Goal: Information Seeking & Learning: Check status

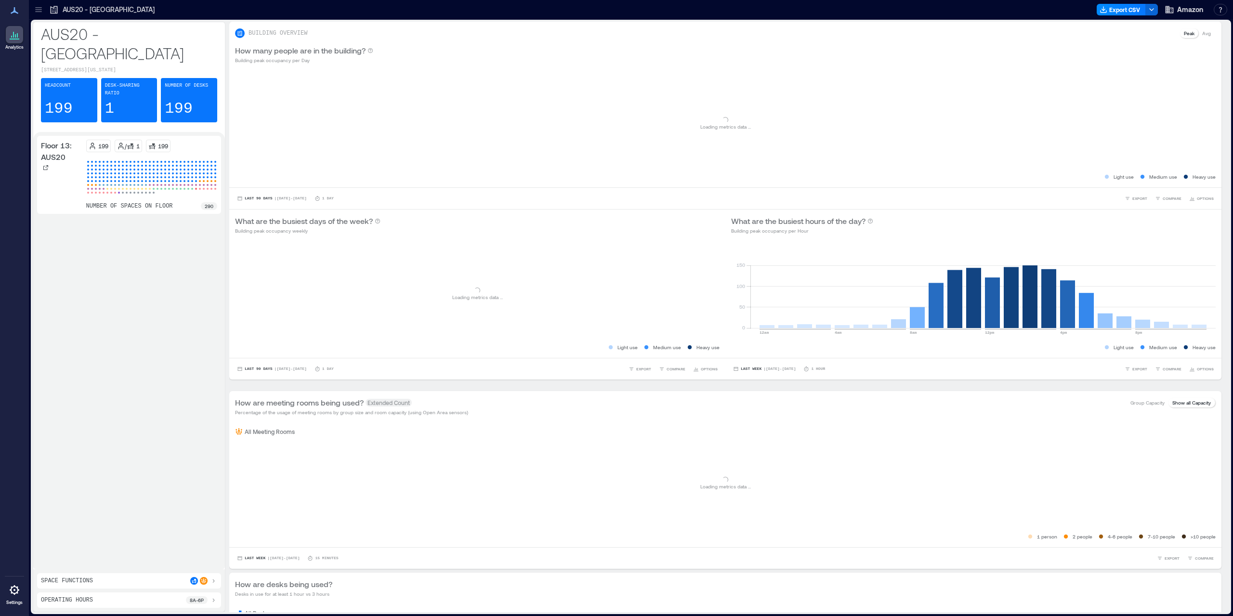
click at [73, 78] on div "Headcount 199" at bounding box center [69, 100] width 56 height 44
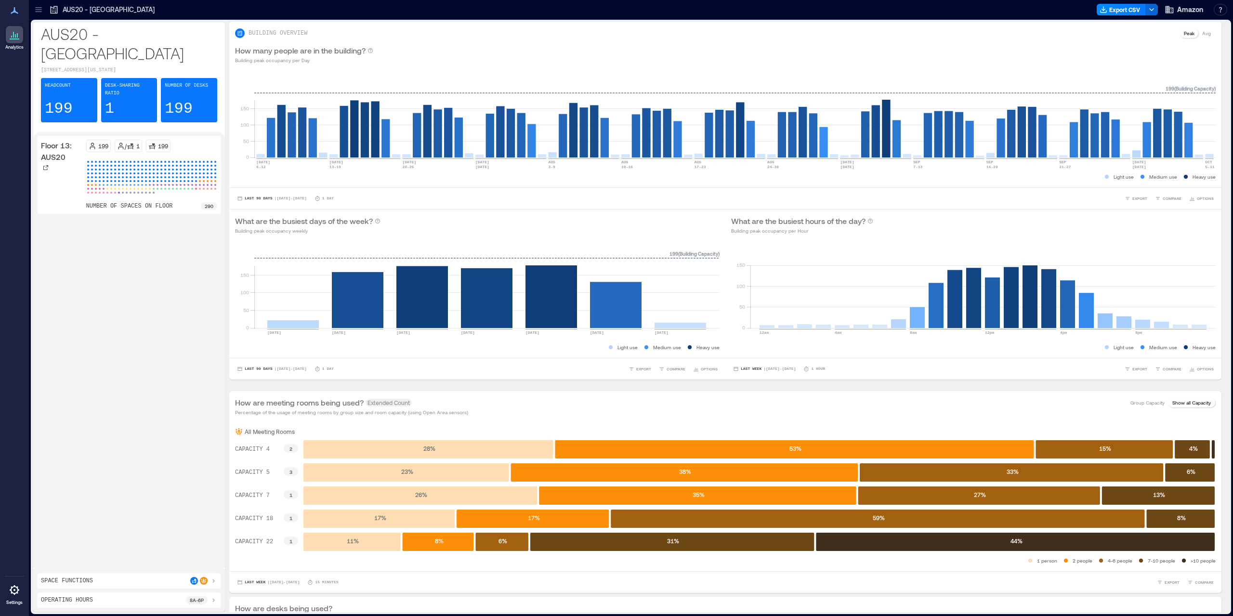
click at [141, 79] on div "Desk-sharing ratio 1" at bounding box center [129, 100] width 56 height 44
click at [197, 81] on div "Number of Desks 199" at bounding box center [189, 100] width 56 height 44
click at [191, 583] on div at bounding box center [203, 581] width 27 height 8
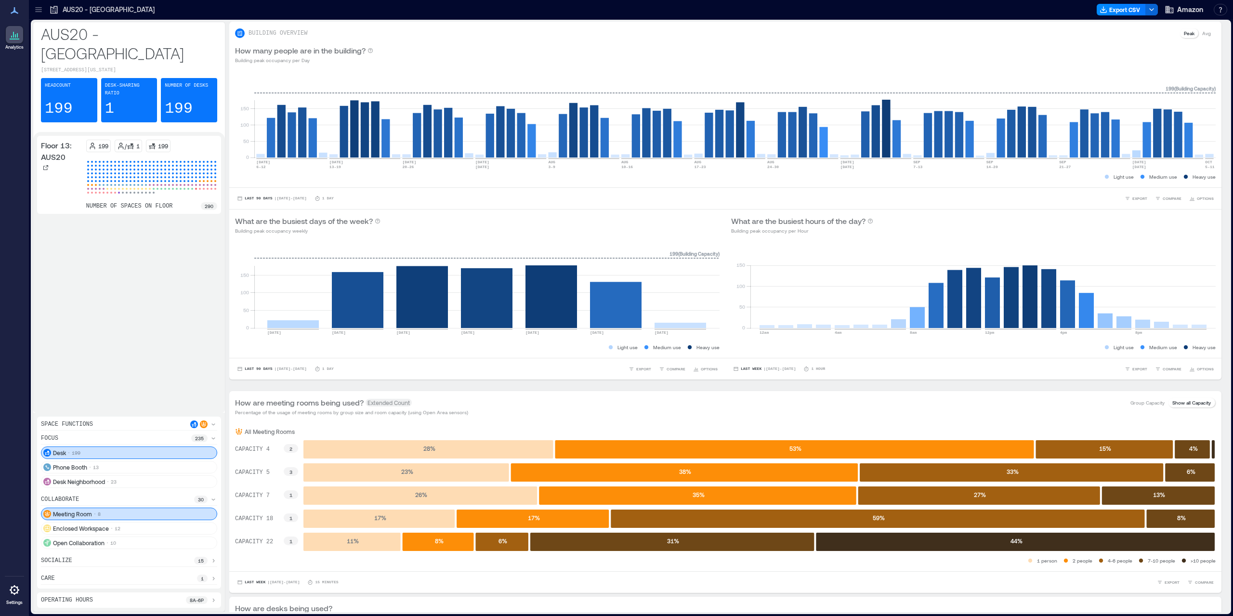
click at [172, 599] on div "Operating Hours 8a - 6p" at bounding box center [129, 600] width 176 height 8
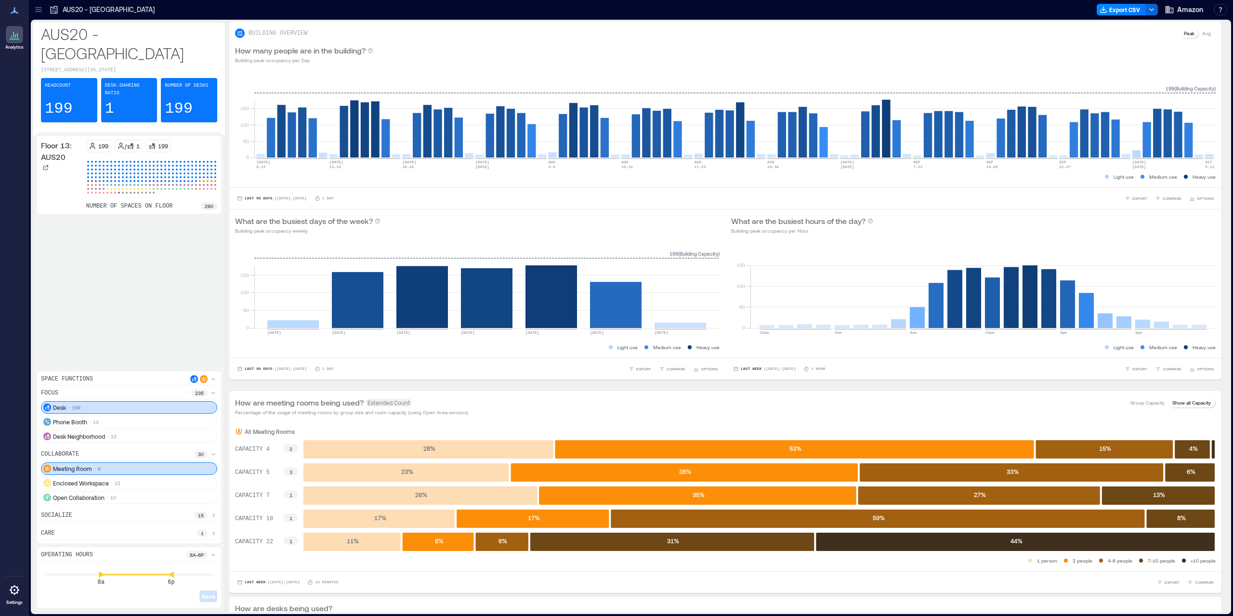
drag, startPoint x: 953, startPoint y: 54, endPoint x: 1013, endPoint y: 9, distance: 75.0
click at [958, 49] on div "How many people are in the building? Building peak occupancy per Day" at bounding box center [725, 54] width 981 height 19
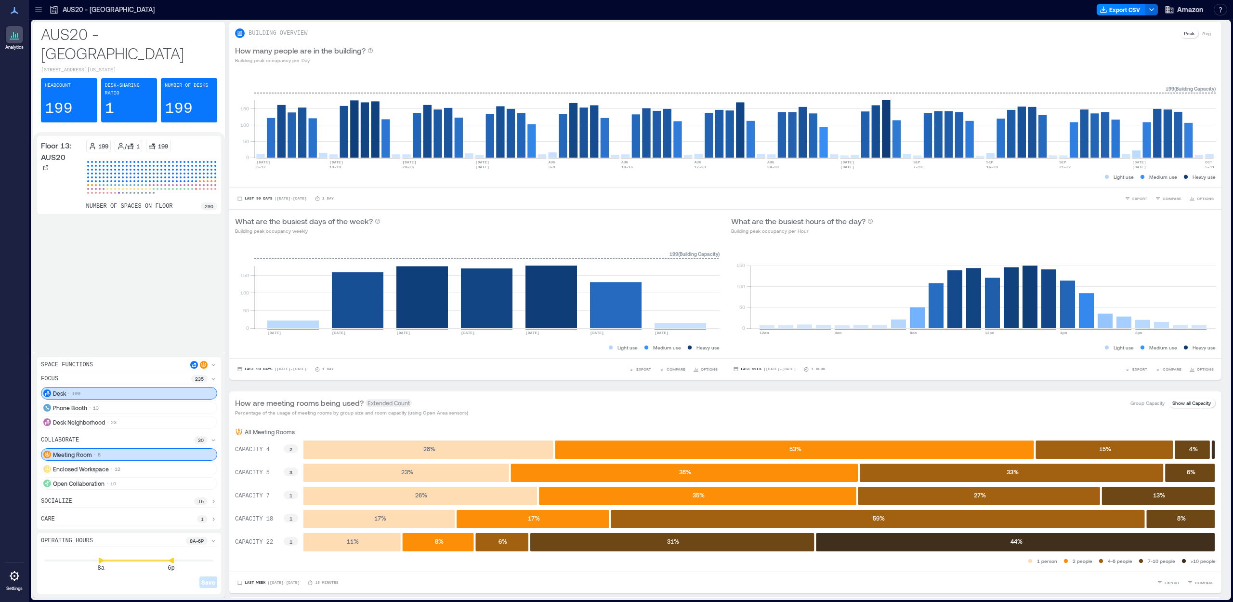
click at [35, 5] on icon at bounding box center [39, 10] width 10 height 10
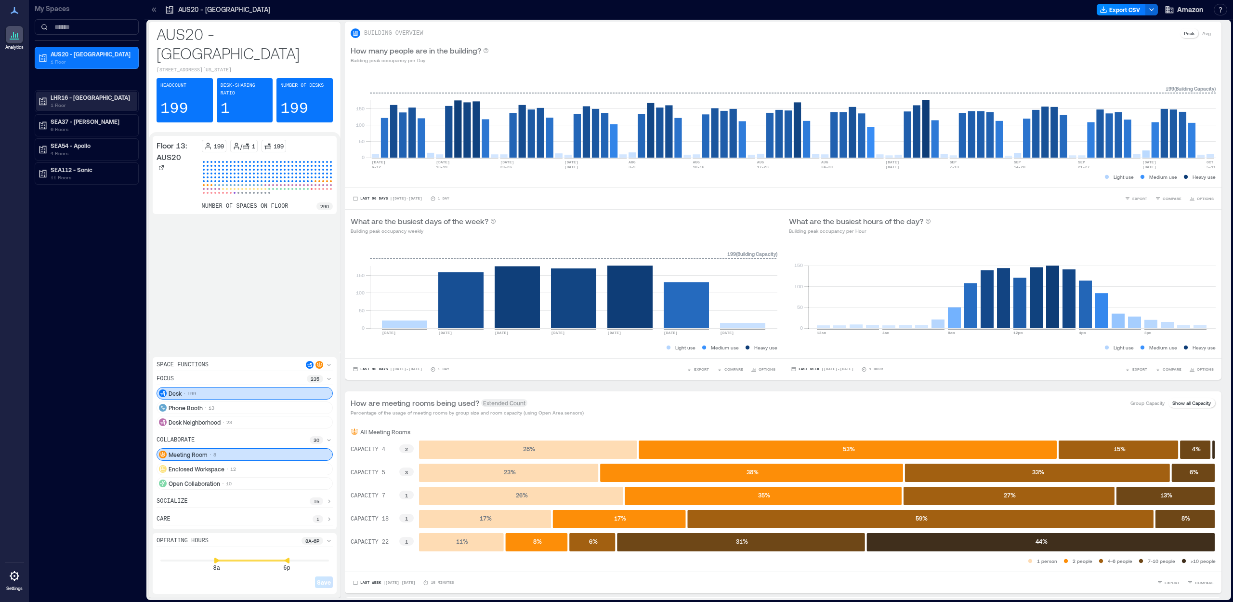
click at [69, 97] on p "LHR16 - [GEOGRAPHIC_DATA]" at bounding box center [91, 97] width 81 height 8
click at [84, 122] on div "Building Analytics" at bounding box center [86, 117] width 101 height 13
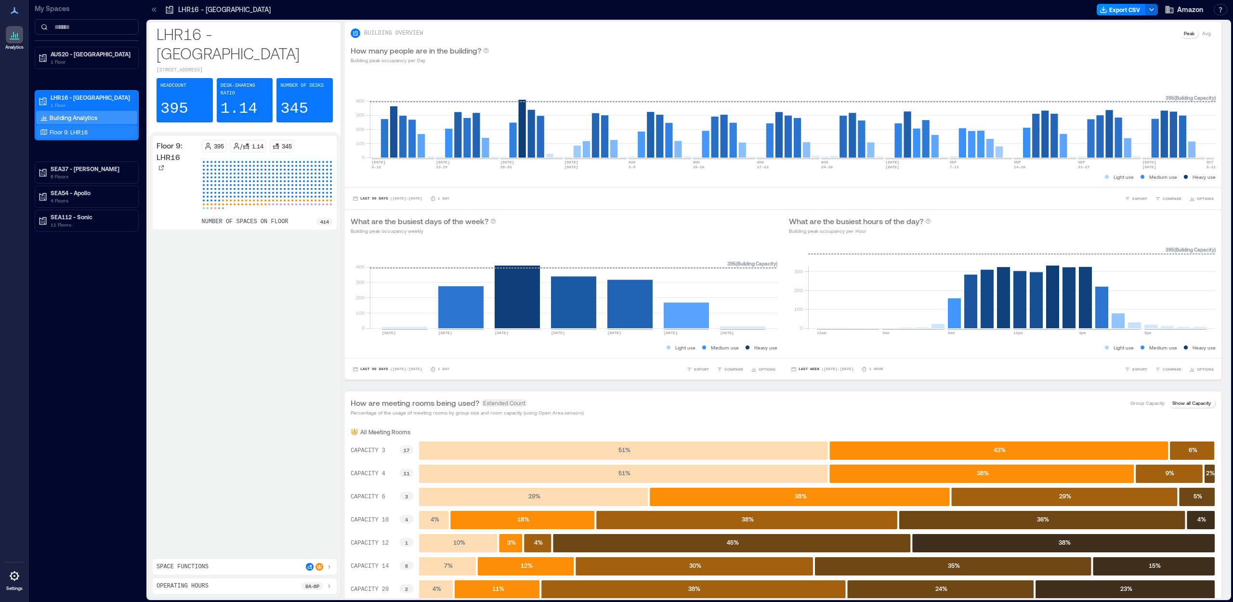
click at [86, 131] on p "Floor 9: LHR16" at bounding box center [69, 132] width 38 height 8
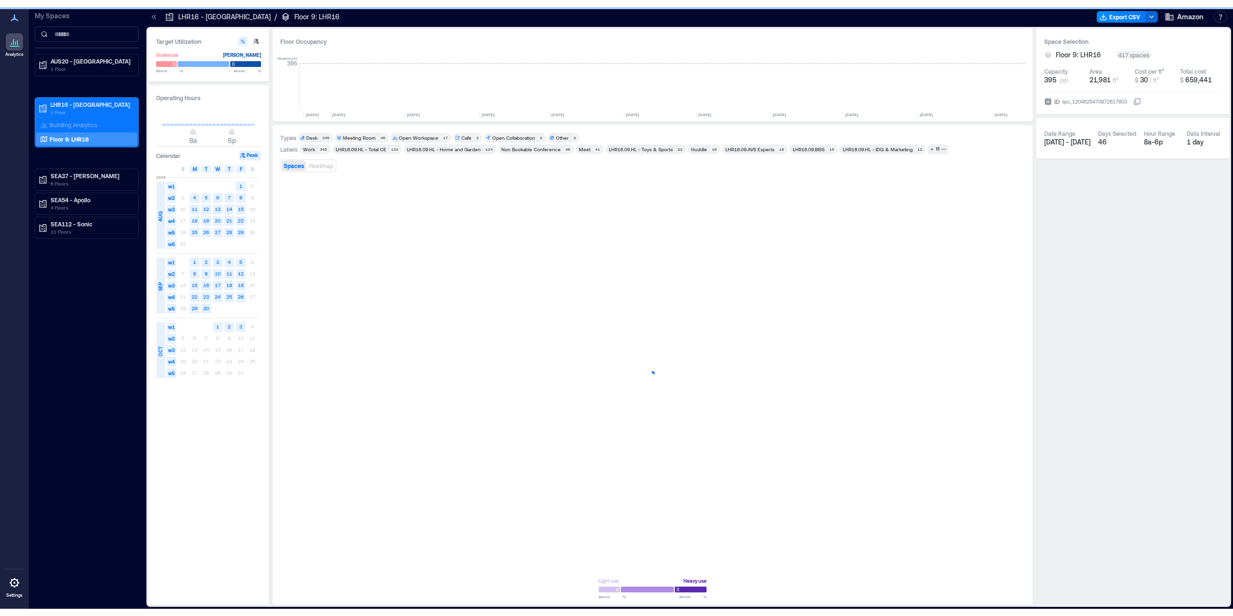
scroll to position [0, 933]
